Goal: Register for event/course

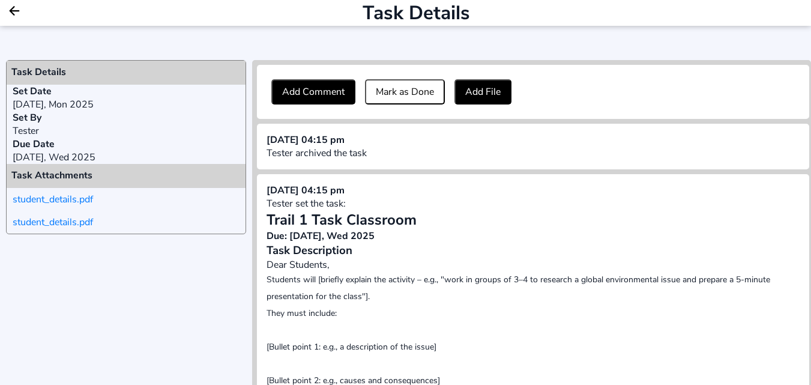
click at [16, 11] on icon "arrow back outline" at bounding box center [14, 11] width 9 height 8
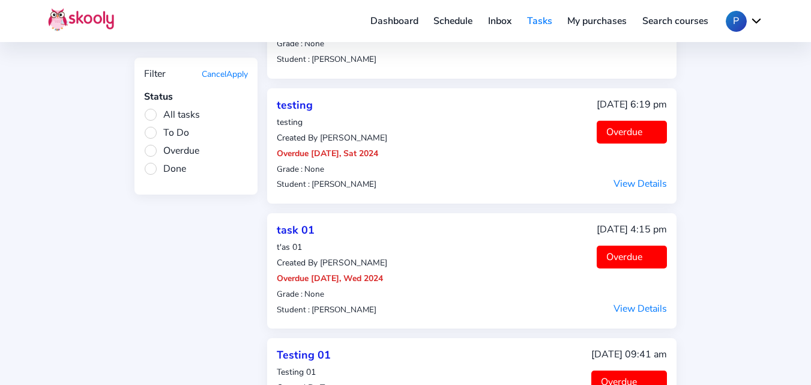
click at [755, 18] on button "P" at bounding box center [744, 21] width 37 height 21
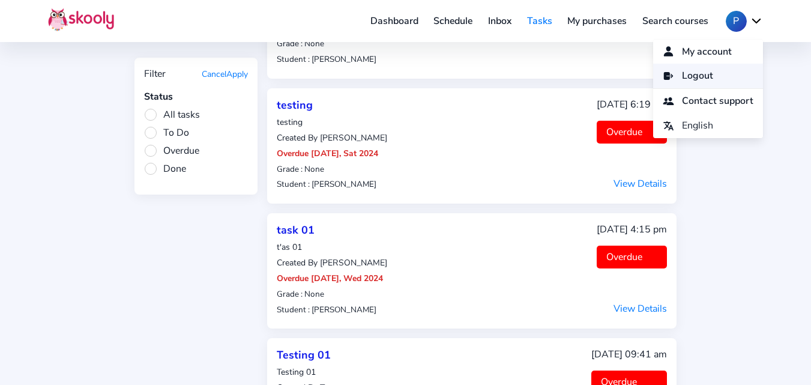
click at [690, 75] on span "Logout" at bounding box center [697, 75] width 31 height 17
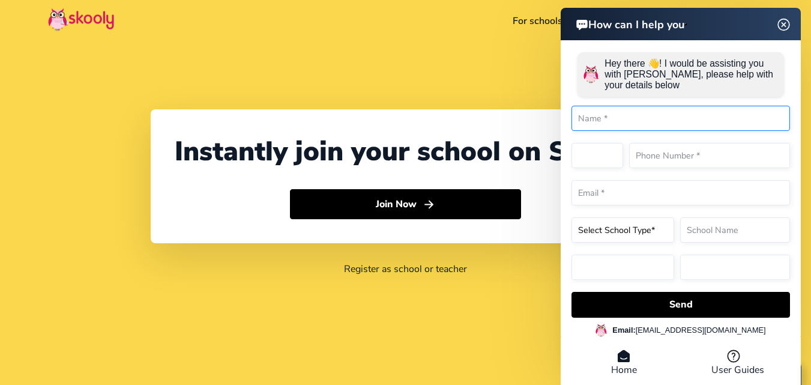
select select "91"
select select "[GEOGRAPHIC_DATA]"
select select "[GEOGRAPHIC_DATA]/[GEOGRAPHIC_DATA]"
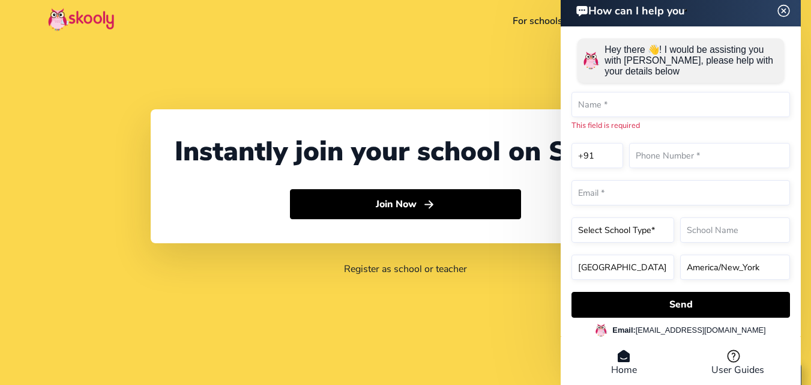
click at [785, 22] on header "How can I help you" at bounding box center [681, 10] width 240 height 32
click at [782, 11] on img at bounding box center [784, 10] width 23 height 15
click at [785, 12] on img at bounding box center [784, 10] width 23 height 15
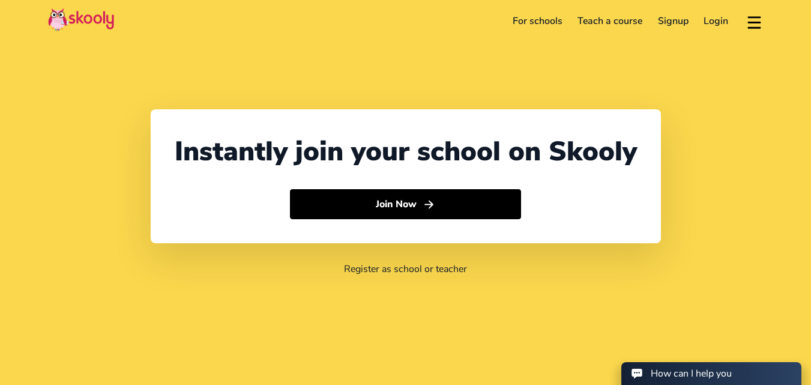
click at [716, 14] on link "Login" at bounding box center [717, 20] width 40 height 19
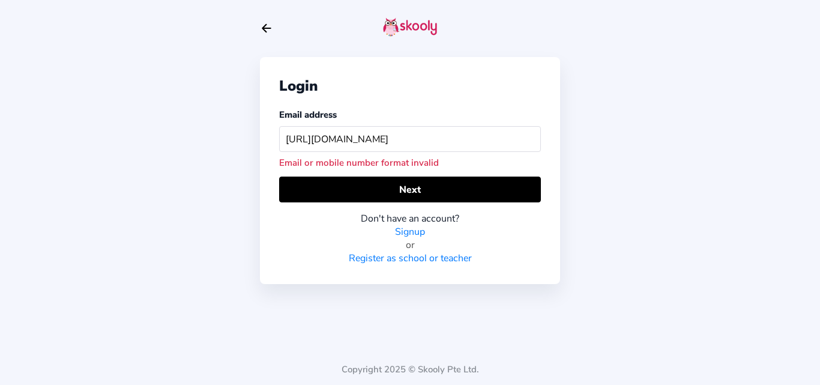
type input "[URL][DOMAIN_NAME]"
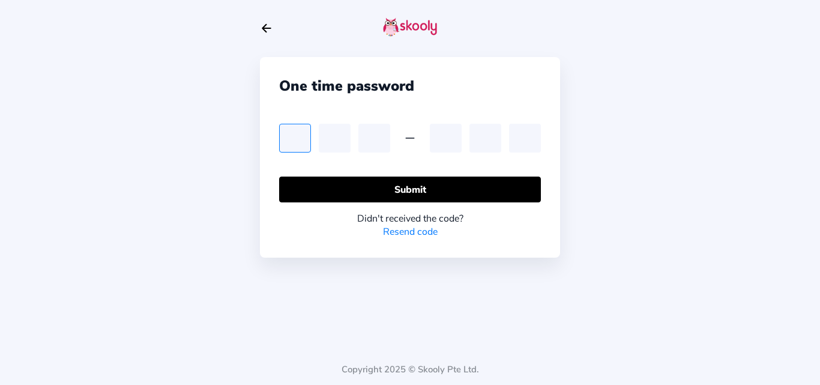
type input "9"
type input "6"
type input "5"
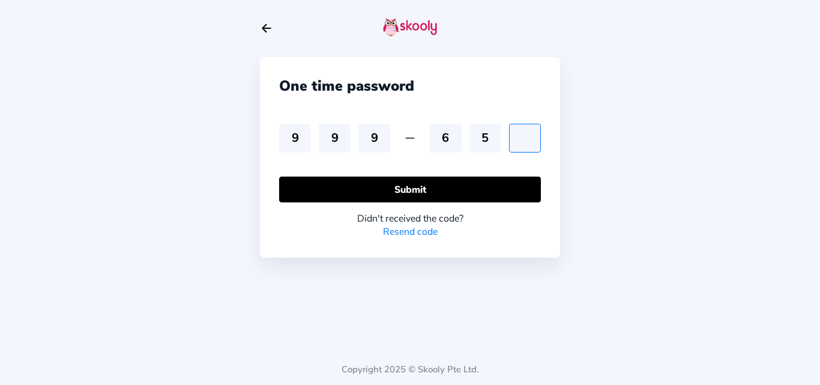
type input "3"
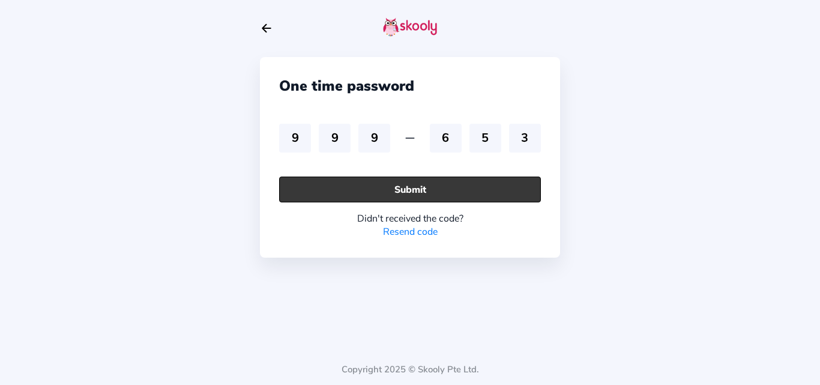
click at [394, 186] on button "Submit" at bounding box center [410, 190] width 262 height 26
